Goal: Information Seeking & Learning: Learn about a topic

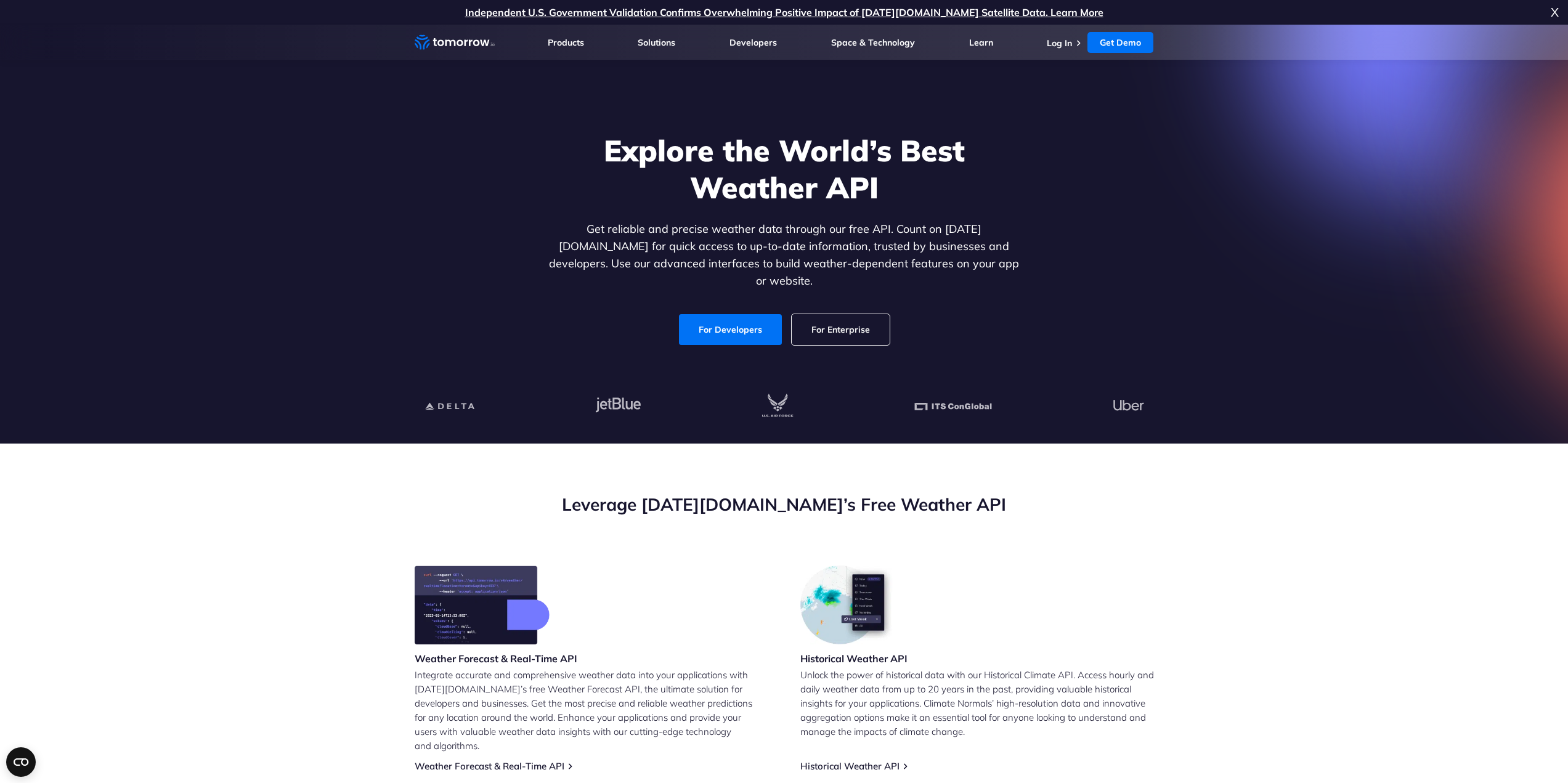
scroll to position [82, 0]
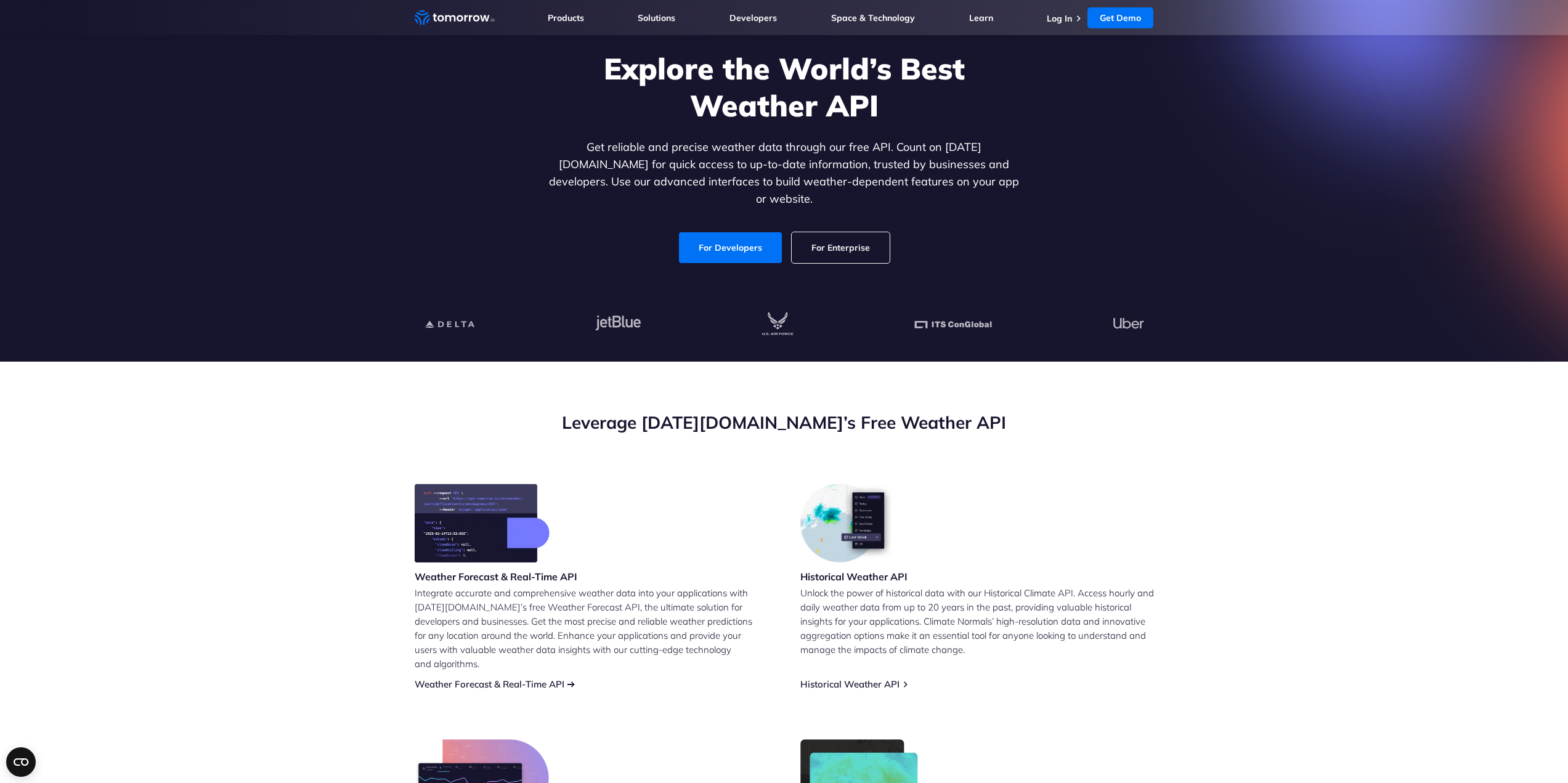
click at [563, 678] on link "Weather Forecast & Real-Time API" at bounding box center [490, 684] width 150 height 11
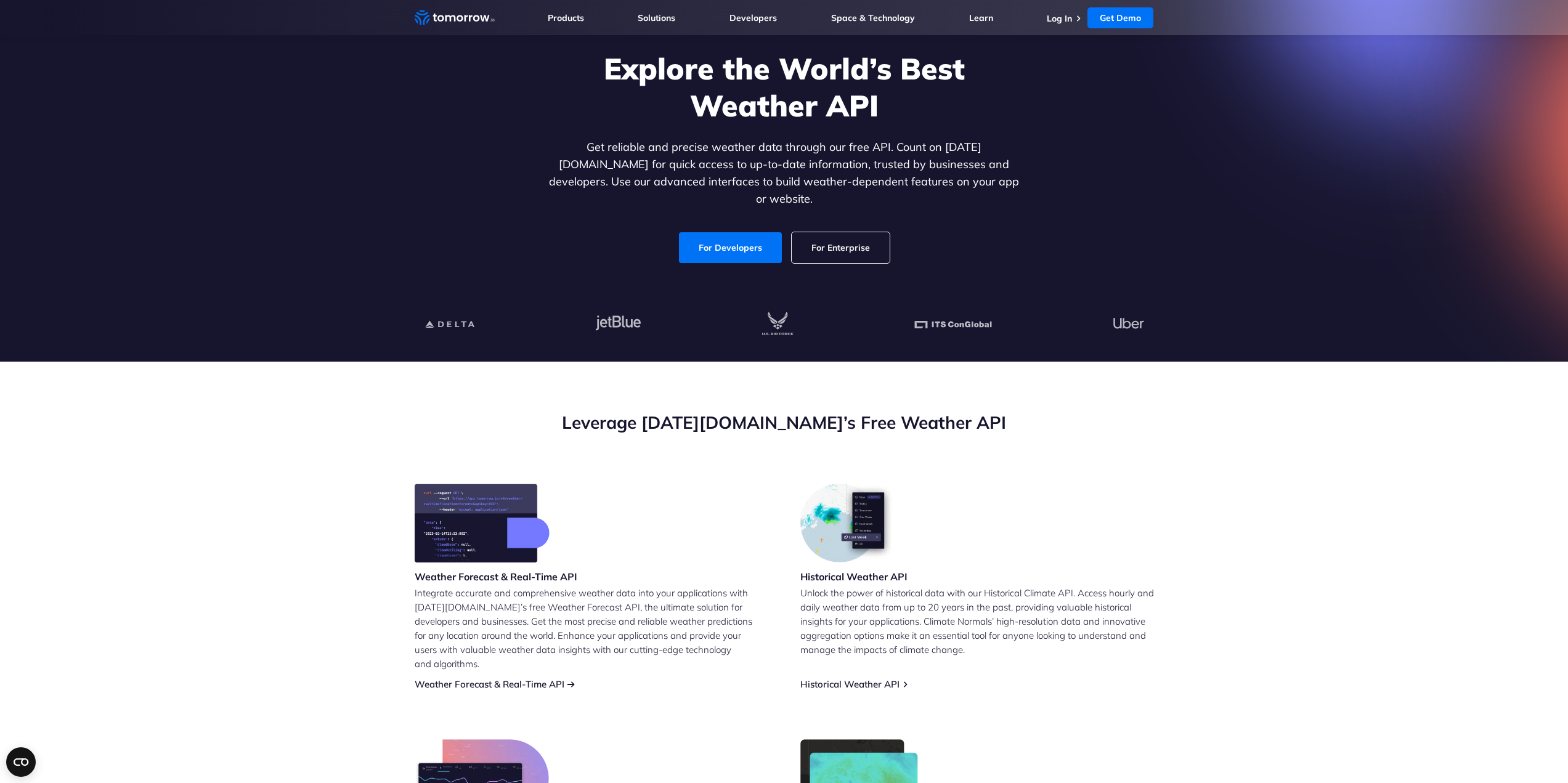
click at [564, 678] on link "Weather Forecast & Real-Time API" at bounding box center [490, 684] width 150 height 11
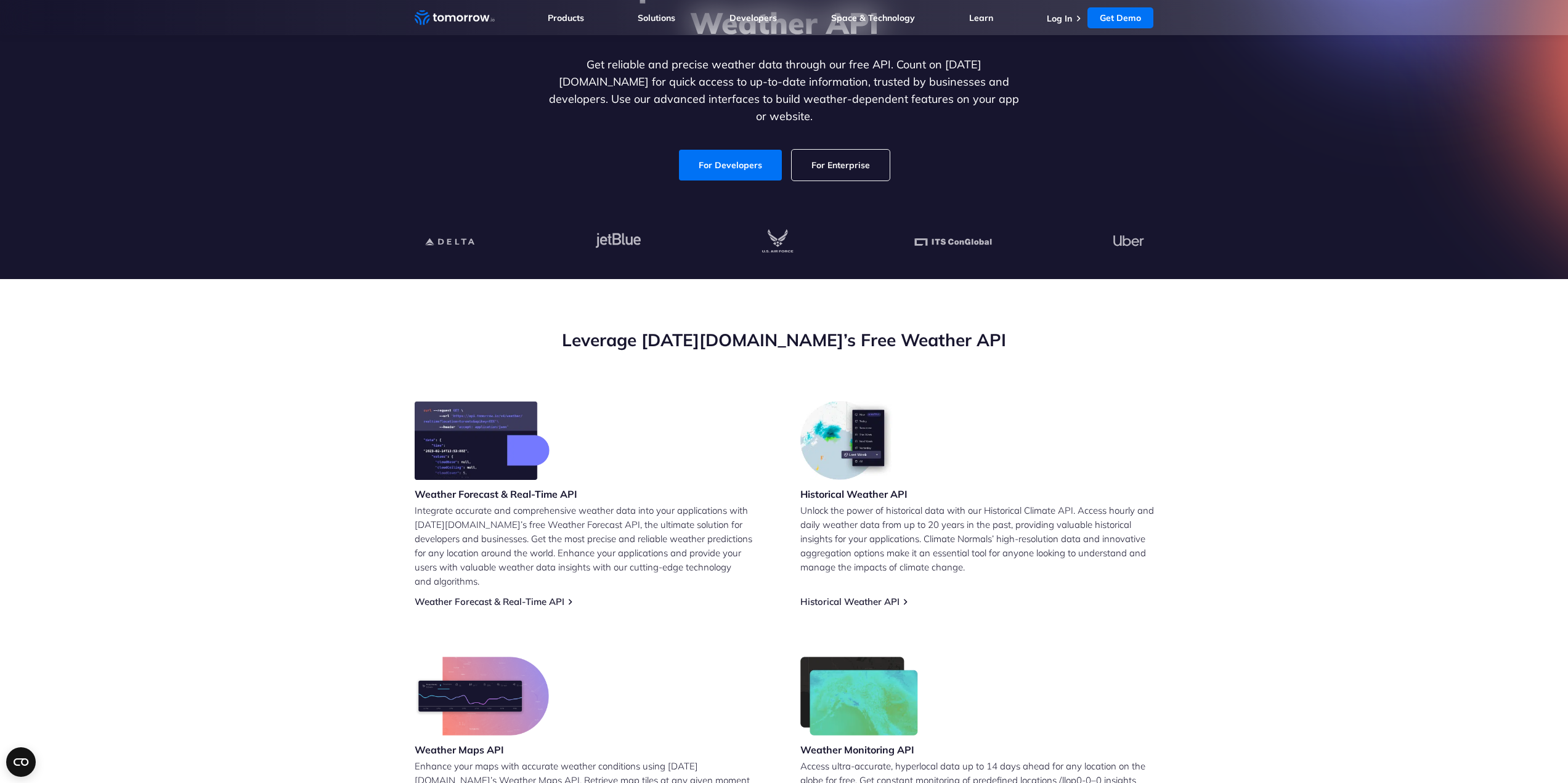
scroll to position [247, 0]
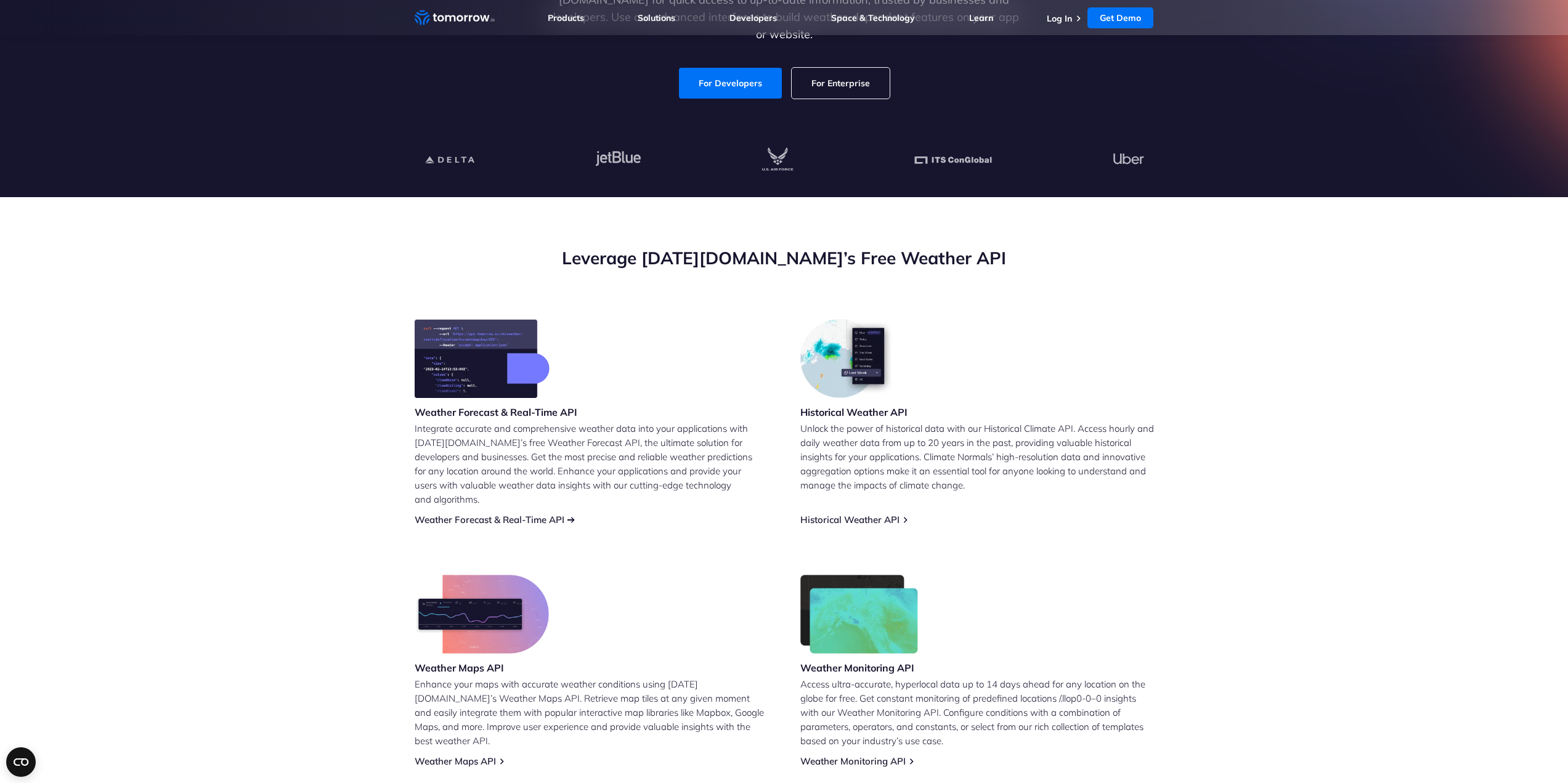
click at [553, 514] on link "Weather Forecast & Real-Time API" at bounding box center [490, 520] width 150 height 11
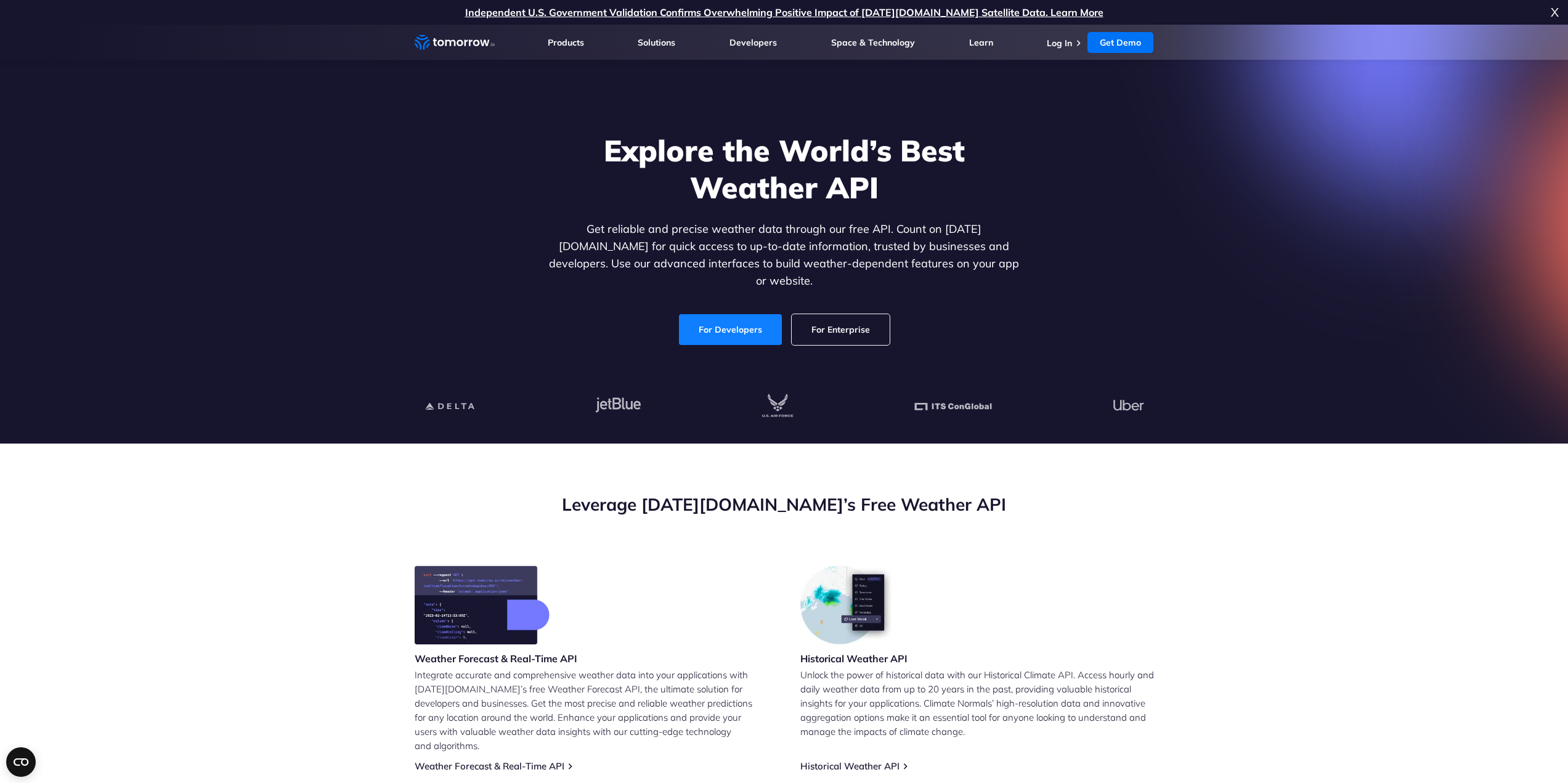
click at [738, 315] on link "For Developers" at bounding box center [730, 330] width 103 height 31
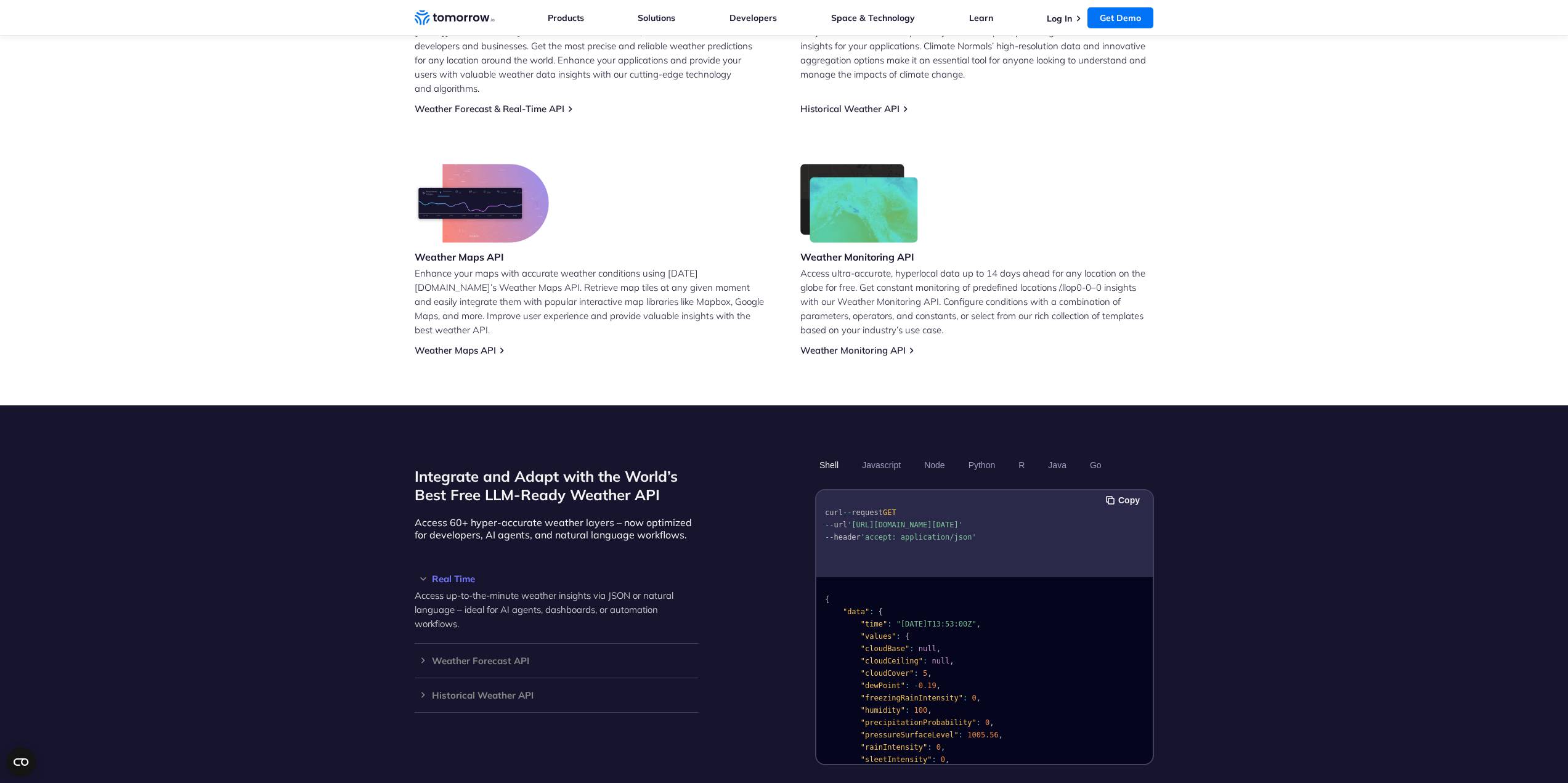
scroll to position [740, 0]
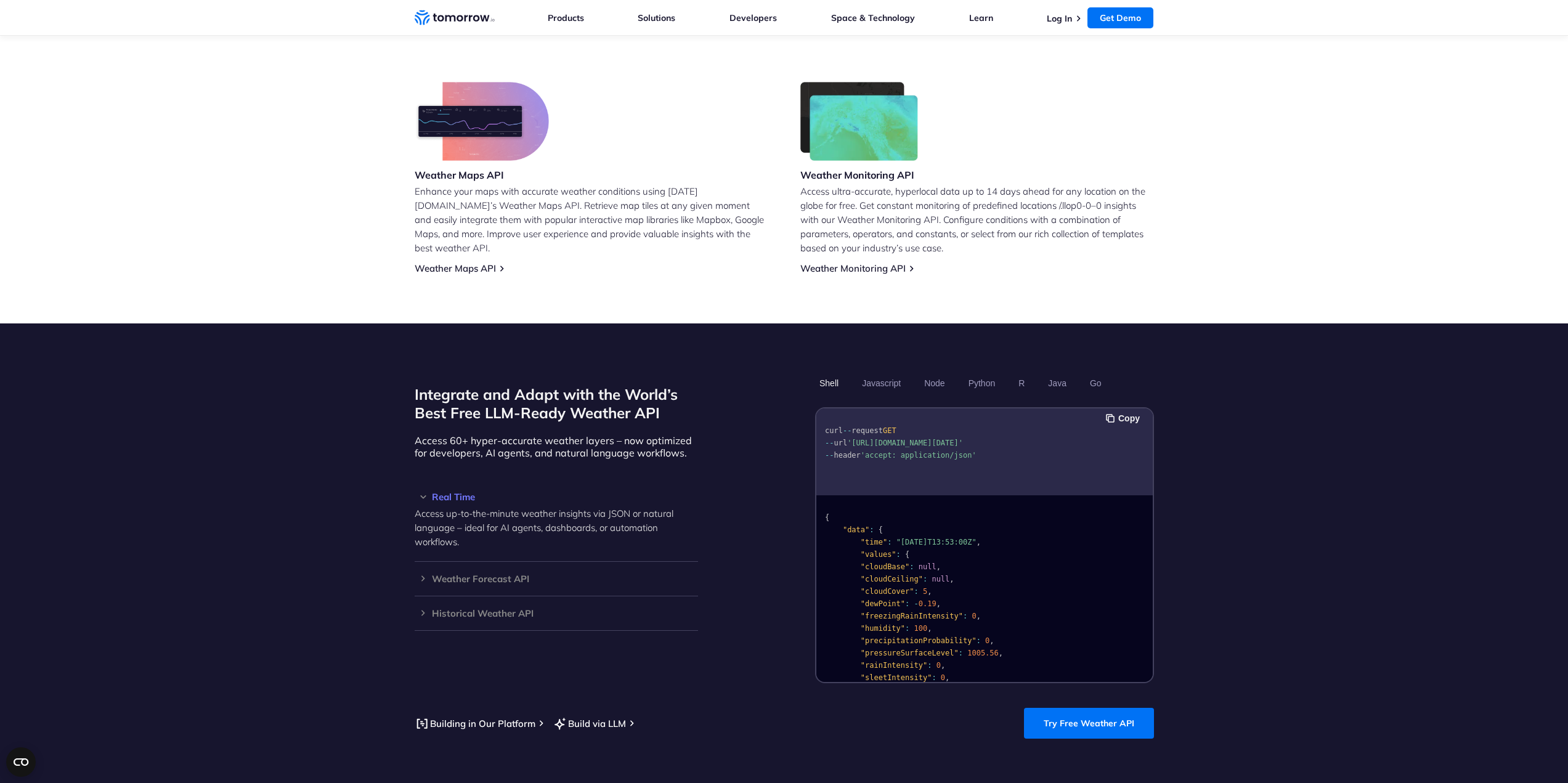
click at [462, 492] on h3 "Real Time" at bounding box center [557, 497] width 284 height 9
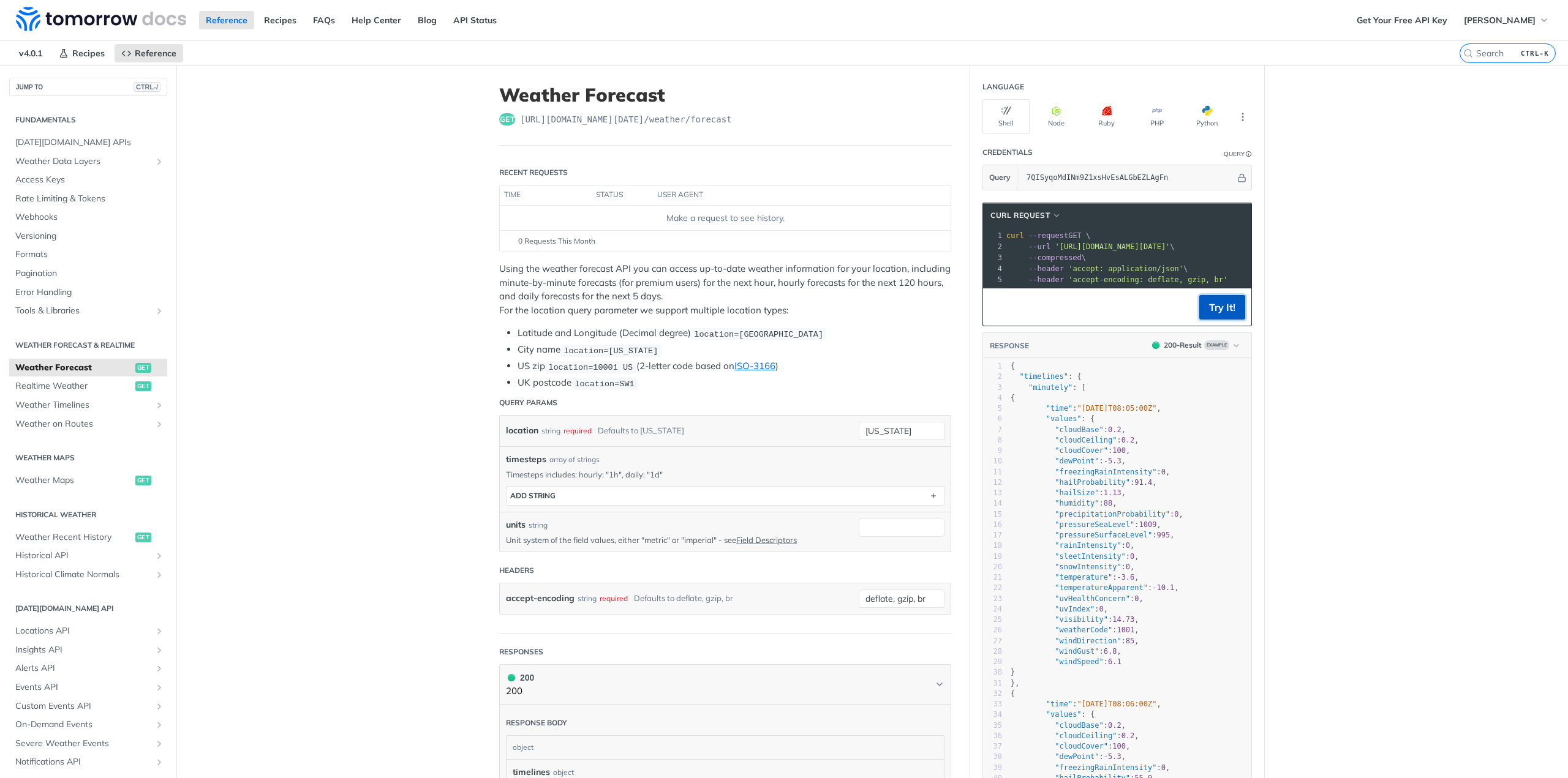
click at [1218, 310] on button "Try It!" at bounding box center [1222, 307] width 46 height 24
